Goal: Find specific page/section: Find specific page/section

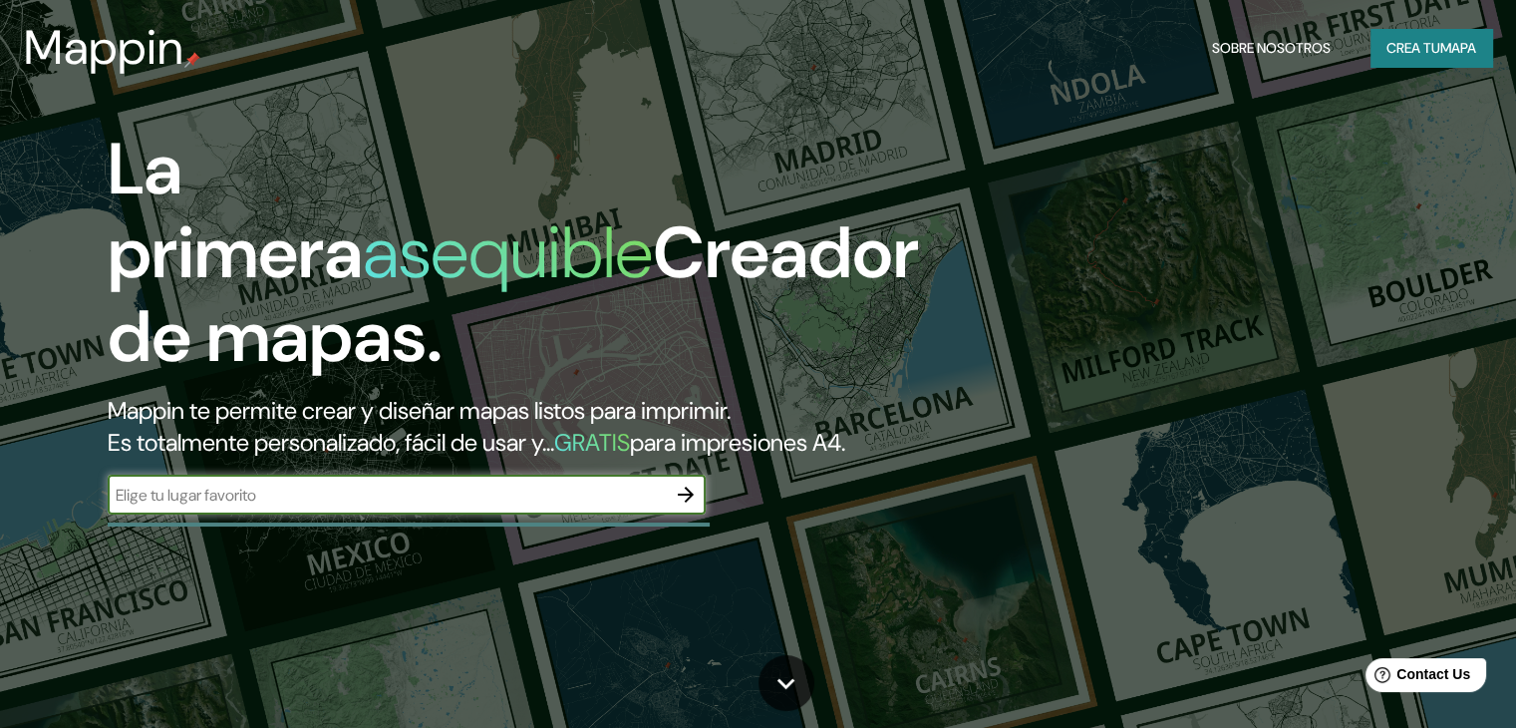
click at [379, 506] on input "text" at bounding box center [387, 494] width 558 height 23
type input "COCHAS [PERSON_NAME]"
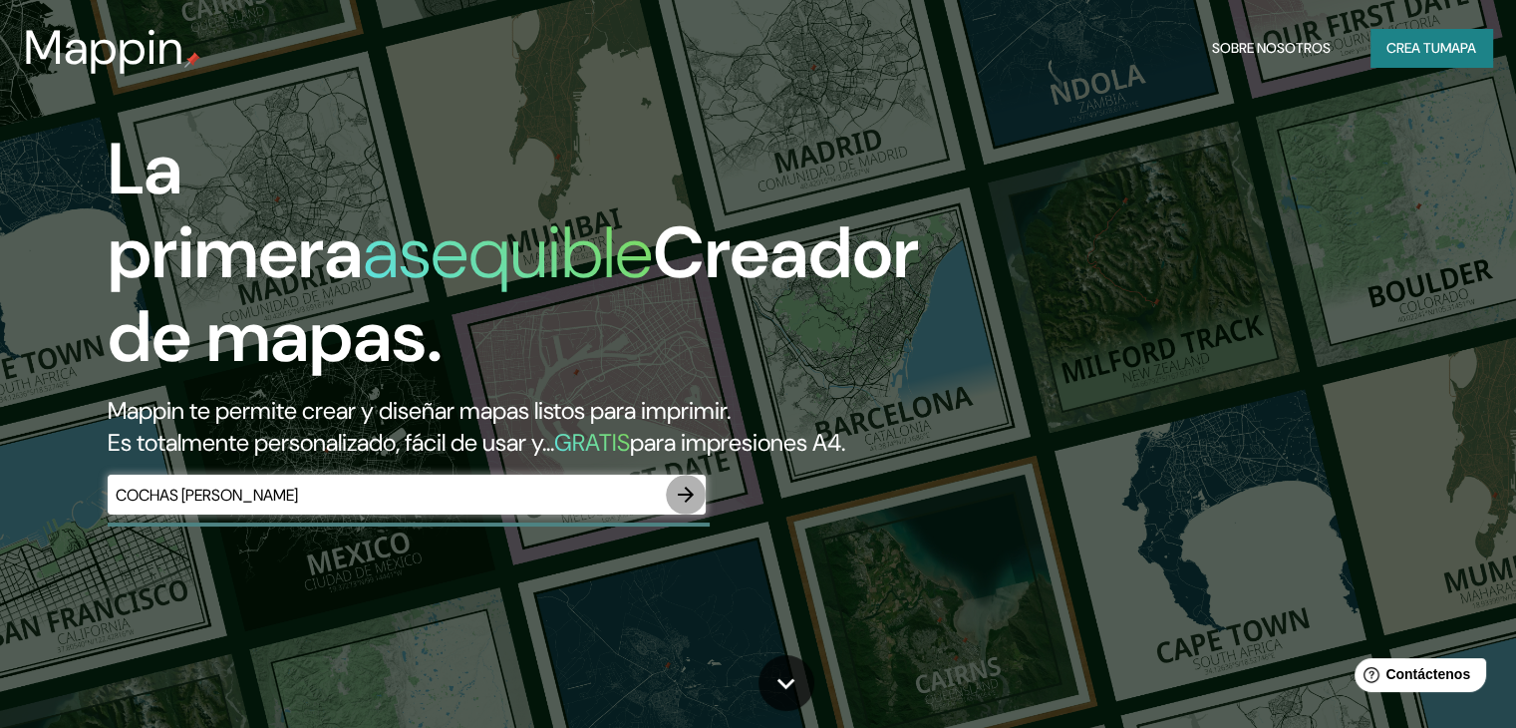
click at [700, 514] on button "button" at bounding box center [686, 494] width 40 height 40
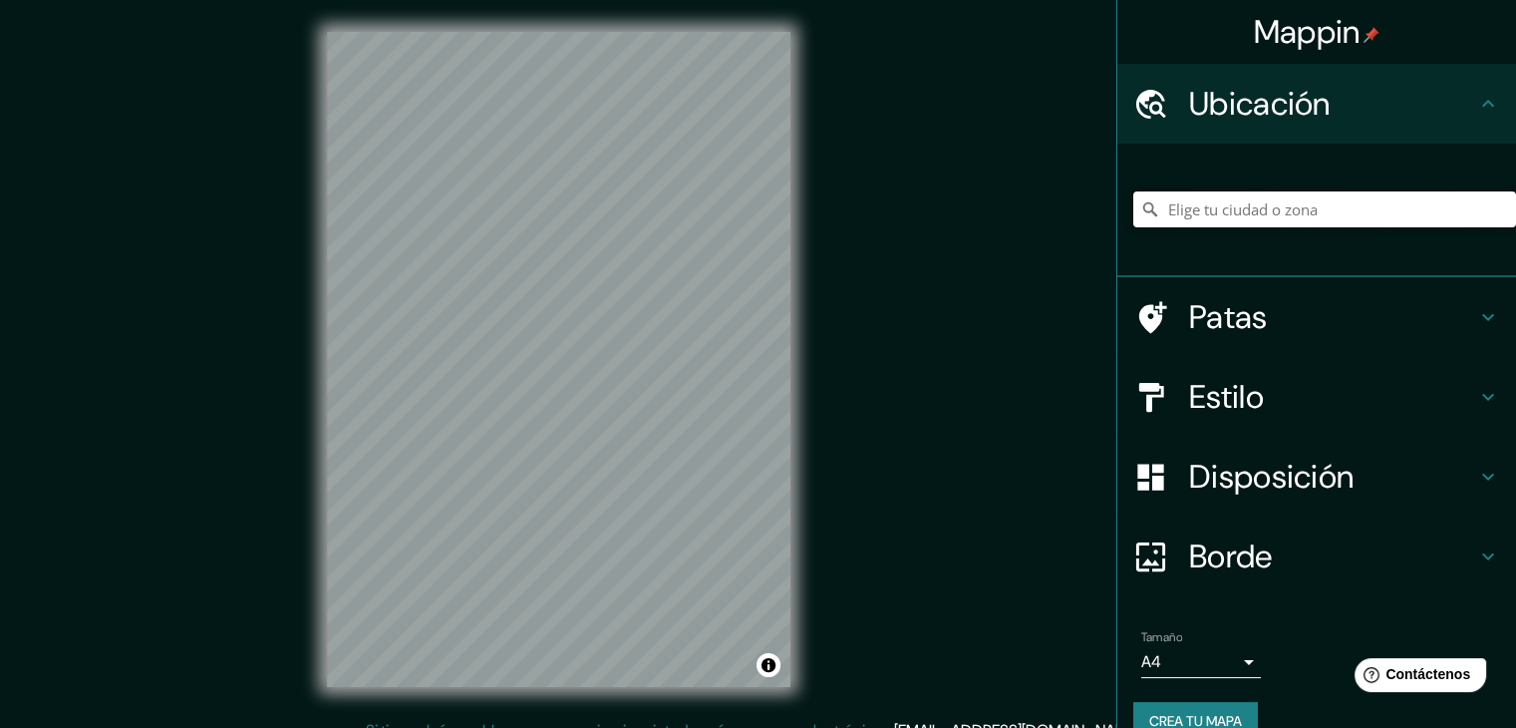
click at [1244, 205] on input "Elige tu ciudad o zona" at bounding box center [1324, 209] width 383 height 36
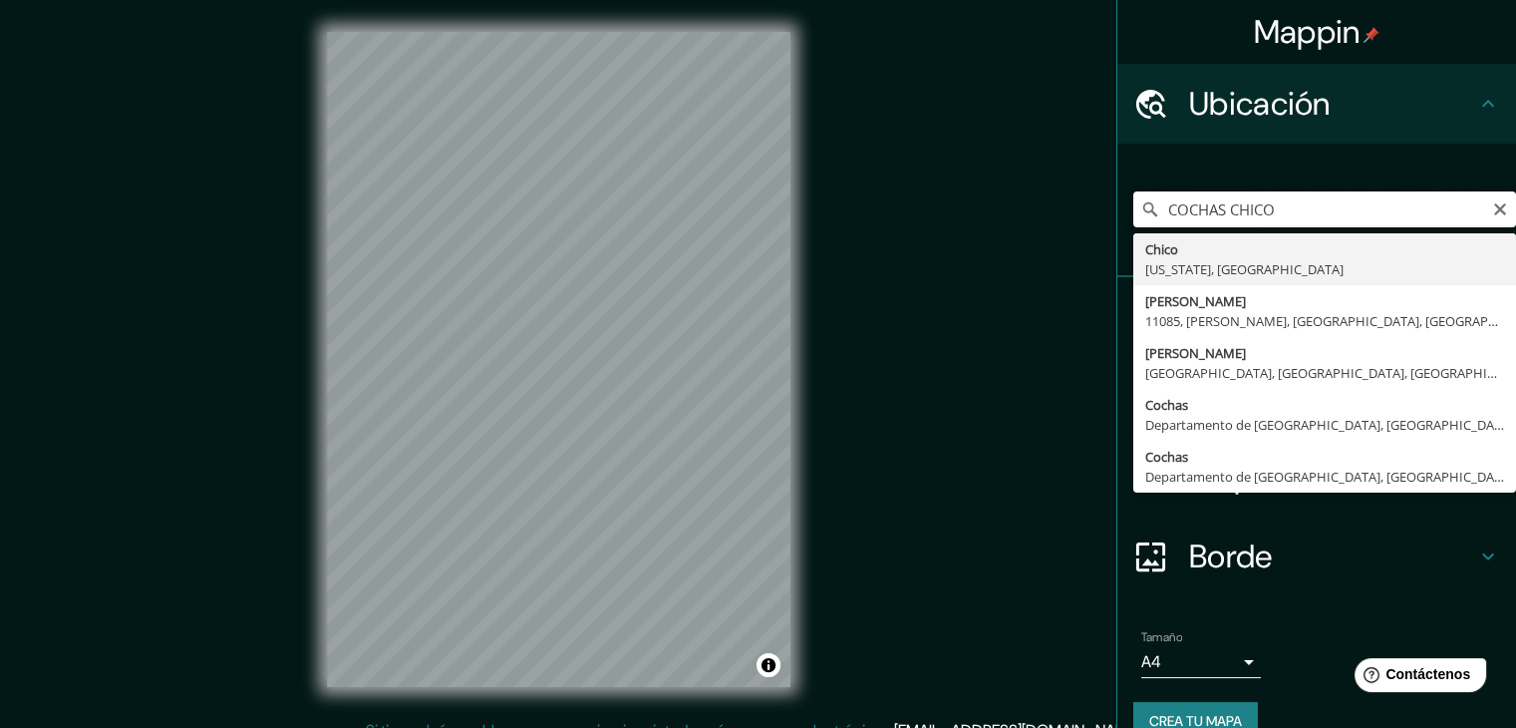
click at [1148, 210] on input "COCHAS CHICO" at bounding box center [1324, 209] width 383 height 36
click at [1351, 212] on input "PERU COCHAS CHICO" at bounding box center [1324, 209] width 383 height 36
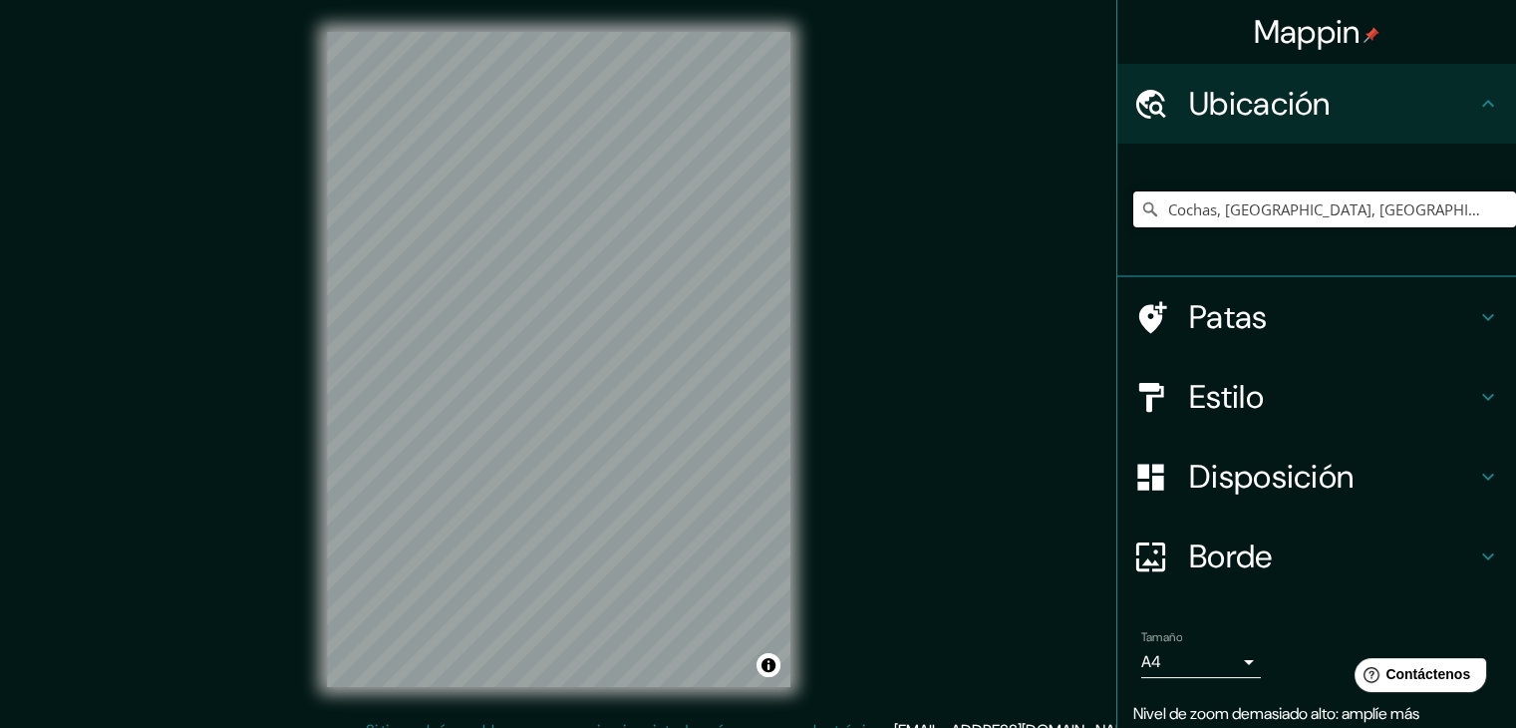
type input "Cochas, [GEOGRAPHIC_DATA], [GEOGRAPHIC_DATA]"
